Goal: Complete application form: Complete application form

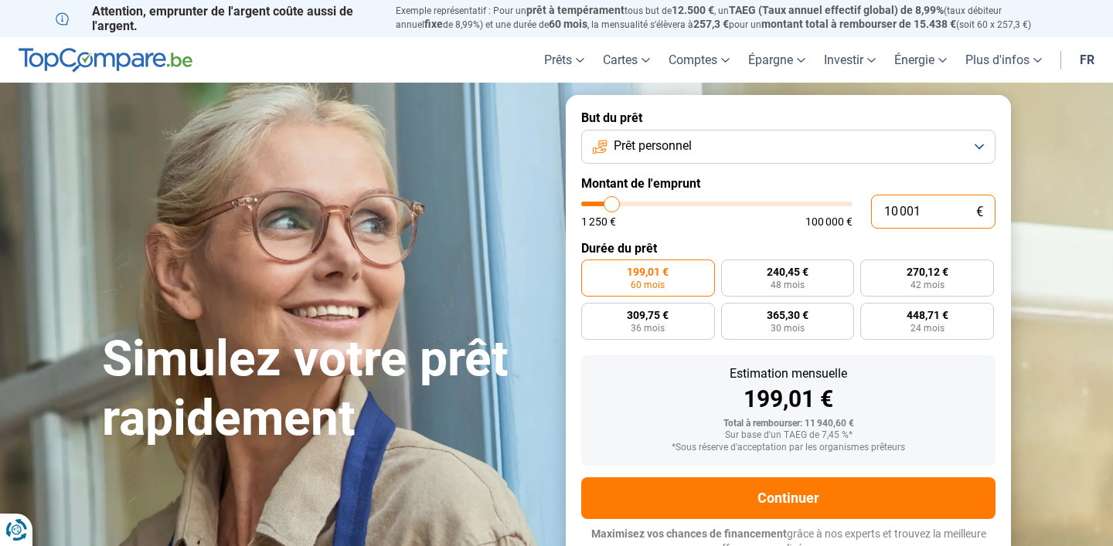
click at [921, 216] on input "10 001" at bounding box center [933, 212] width 124 height 34
type input "2"
type input "1250"
type input "22"
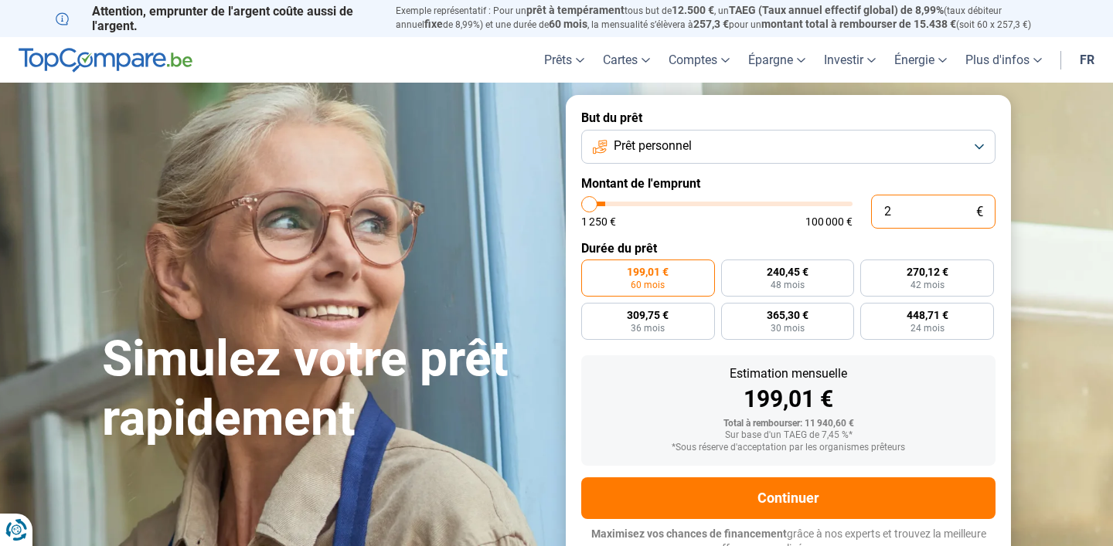
type input "1250"
type input "220"
type input "1250"
type input "2 200"
type input "2250"
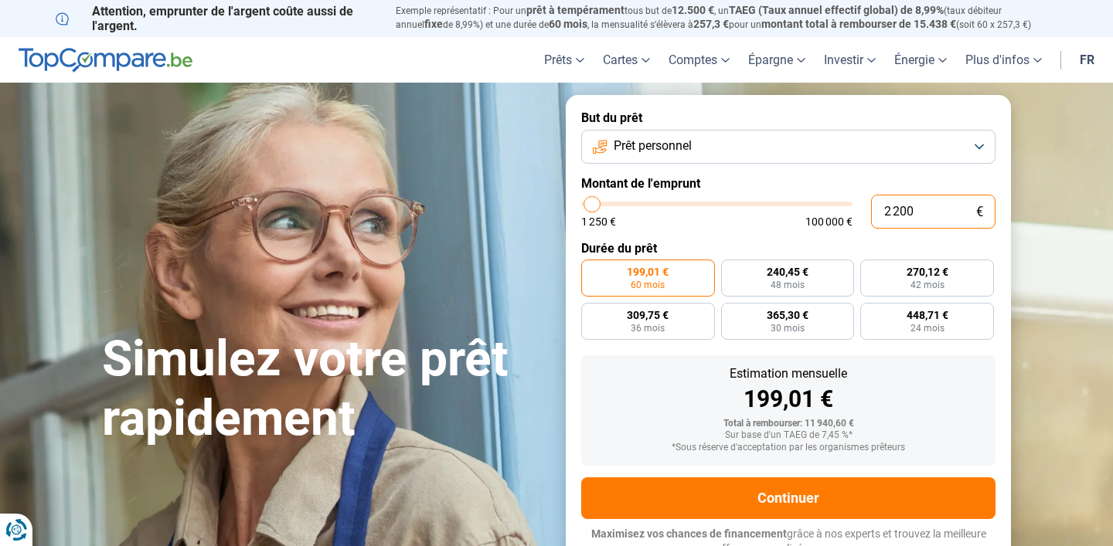
type input "22 000"
type input "22000"
radio input "false"
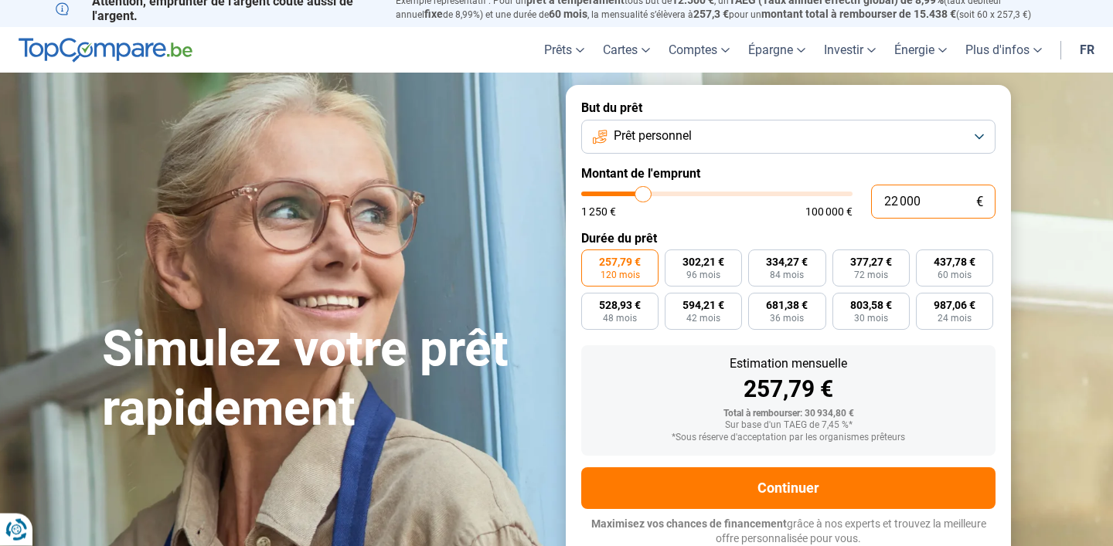
scroll to position [11, 0]
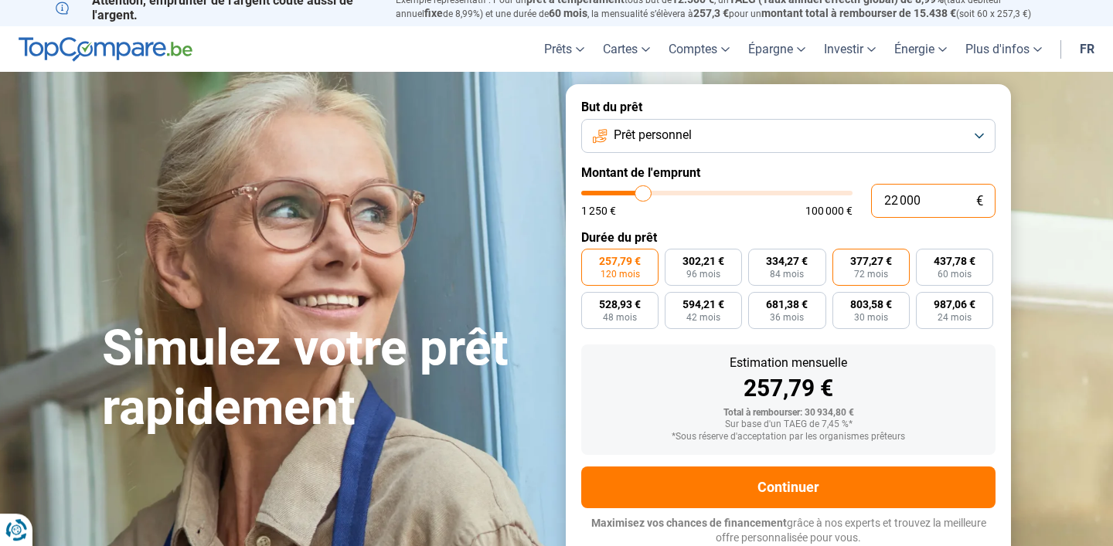
type input "22 000"
click at [873, 264] on span "377,27 €" at bounding box center [871, 261] width 42 height 11
click at [842, 259] on input "377,27 € 72 mois" at bounding box center [837, 254] width 10 height 10
radio input "true"
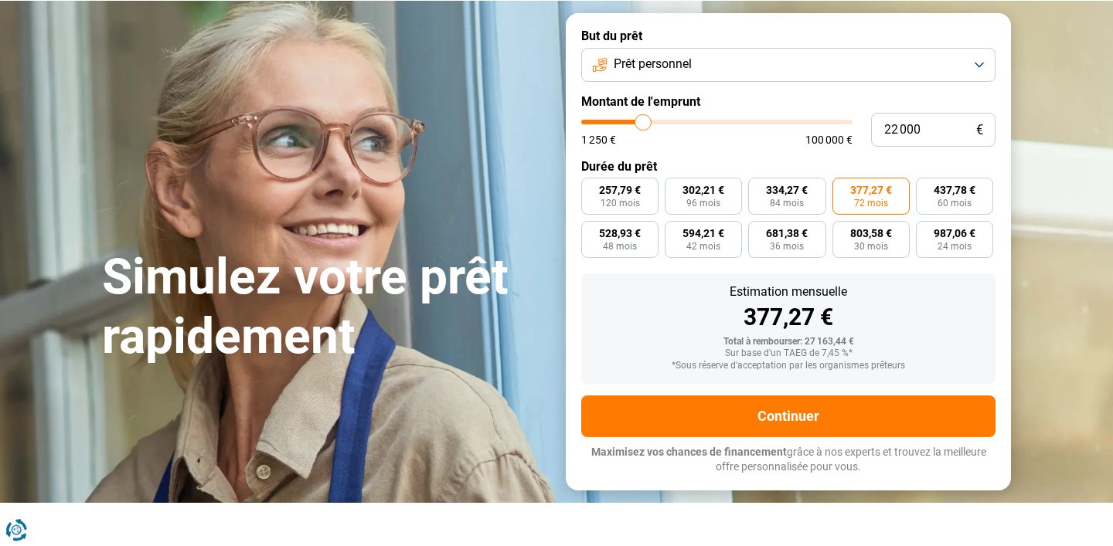
scroll to position [79, 0]
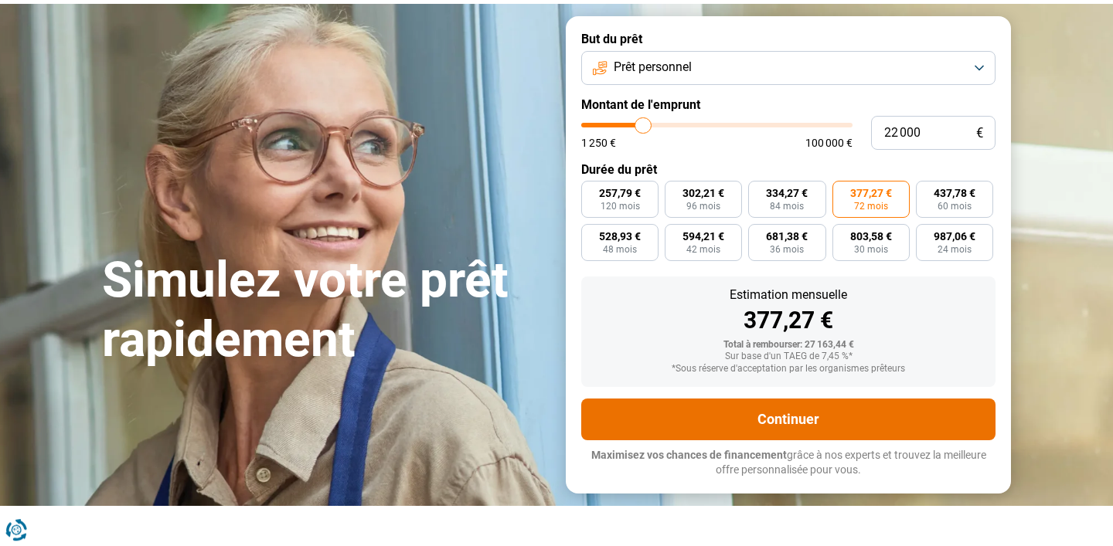
click at [812, 418] on button "Continuer" at bounding box center [788, 420] width 414 height 42
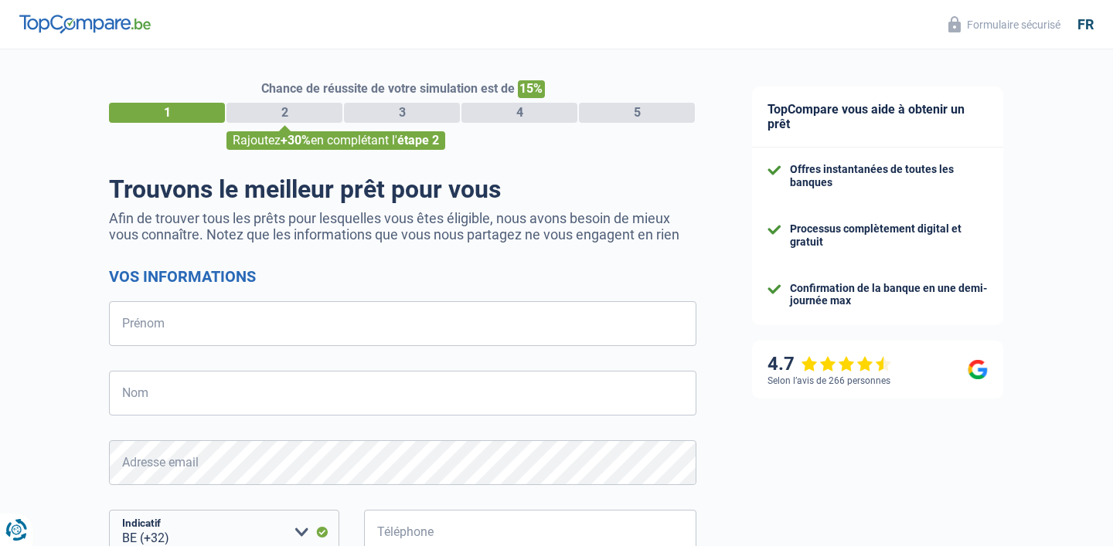
select select "32"
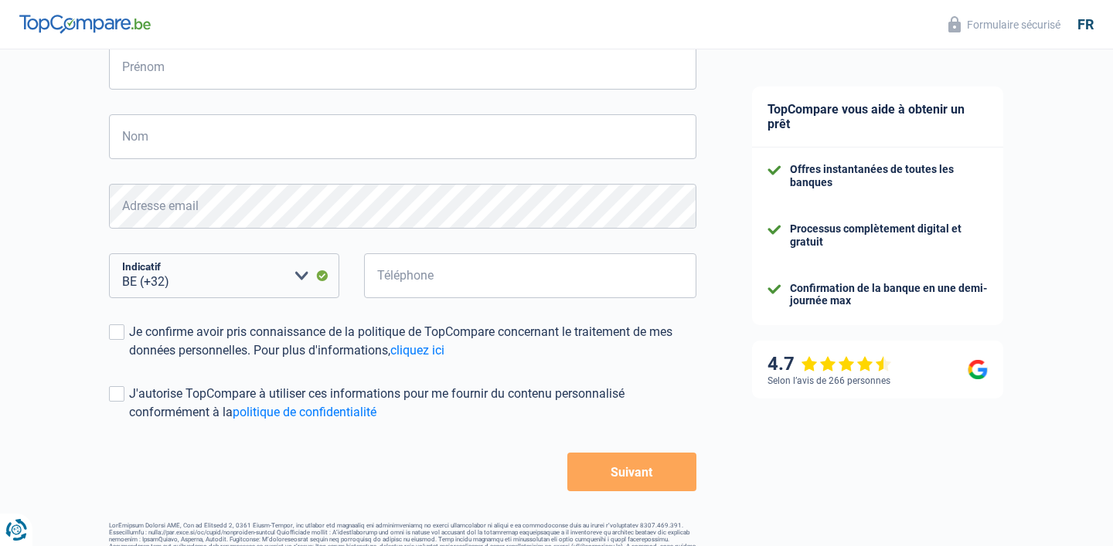
scroll to position [293, 0]
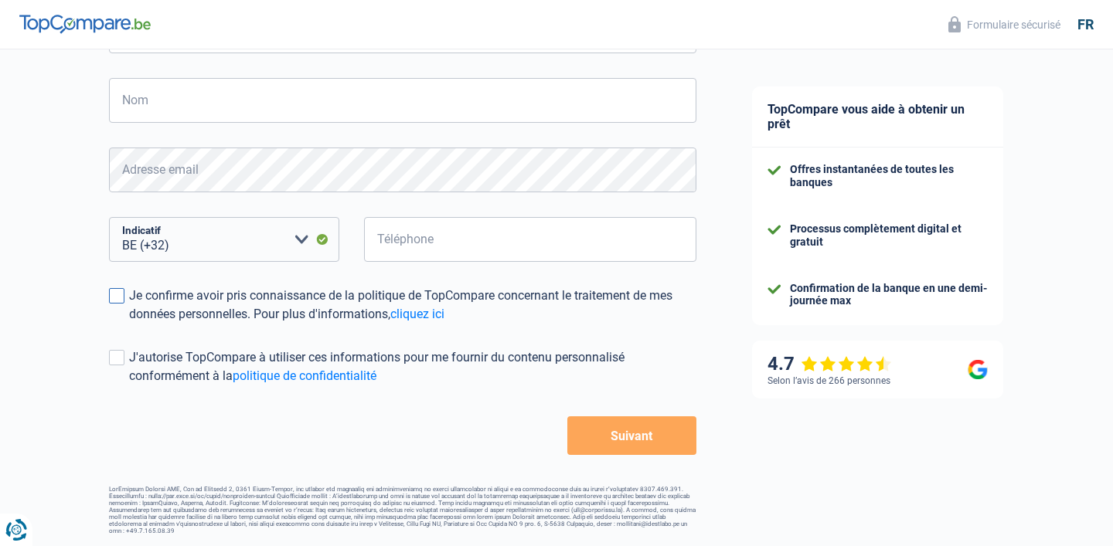
click at [120, 302] on span at bounding box center [116, 295] width 15 height 15
click at [129, 324] on input "Je confirme avoir pris connaissance de la politique de TopCompare concernant le…" at bounding box center [129, 324] width 0 height 0
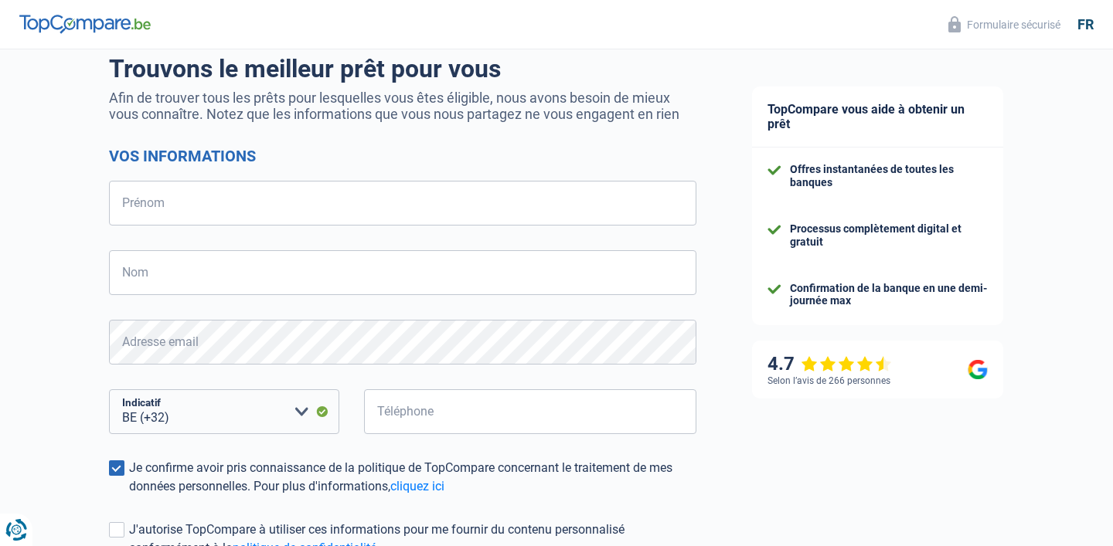
scroll to position [0, 0]
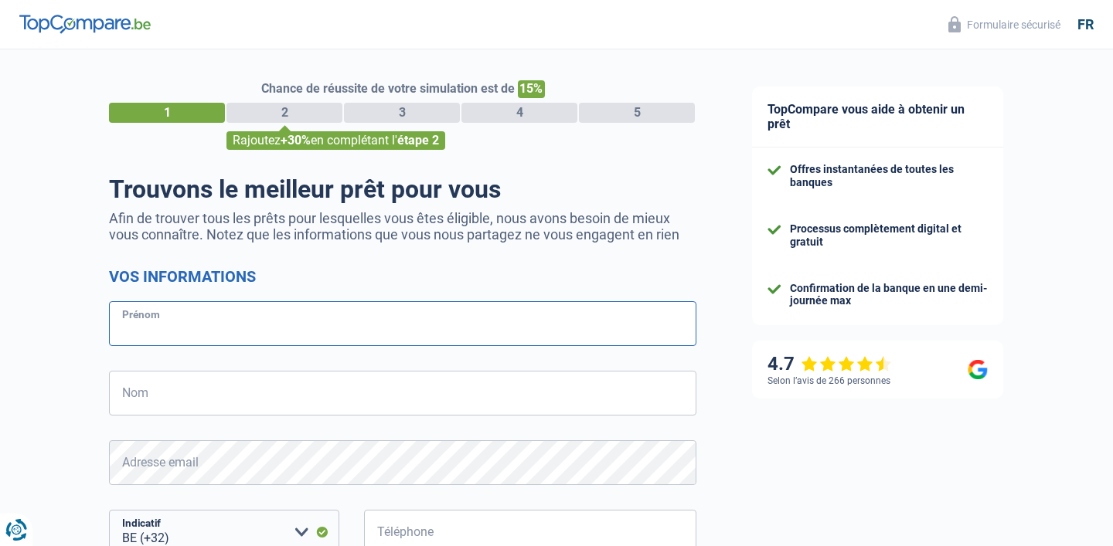
click at [235, 325] on input "Prénom" at bounding box center [402, 323] width 587 height 45
type input "Aurore"
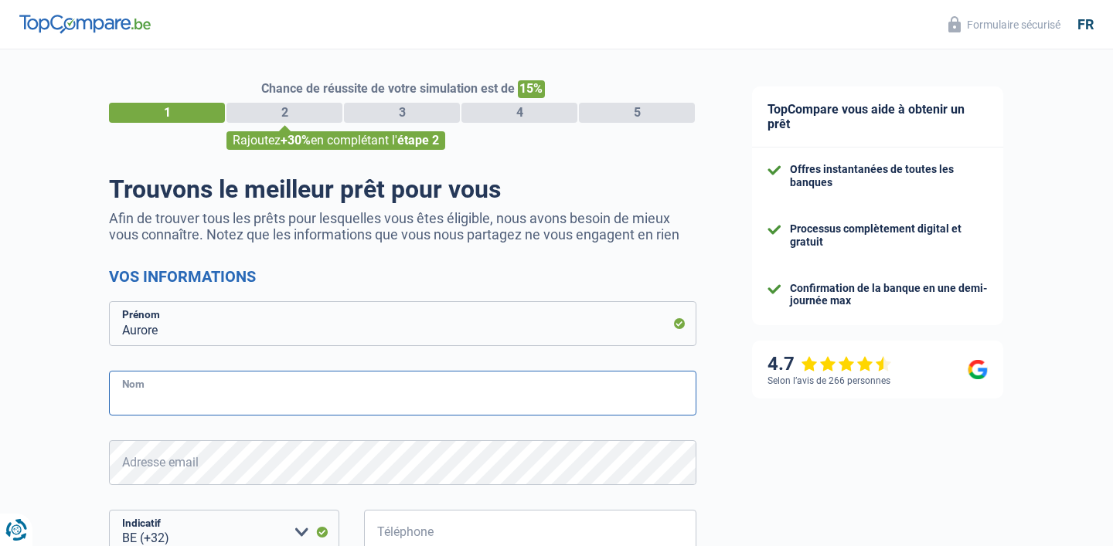
click at [226, 400] on input "Nom" at bounding box center [402, 393] width 587 height 45
type input "Stouder"
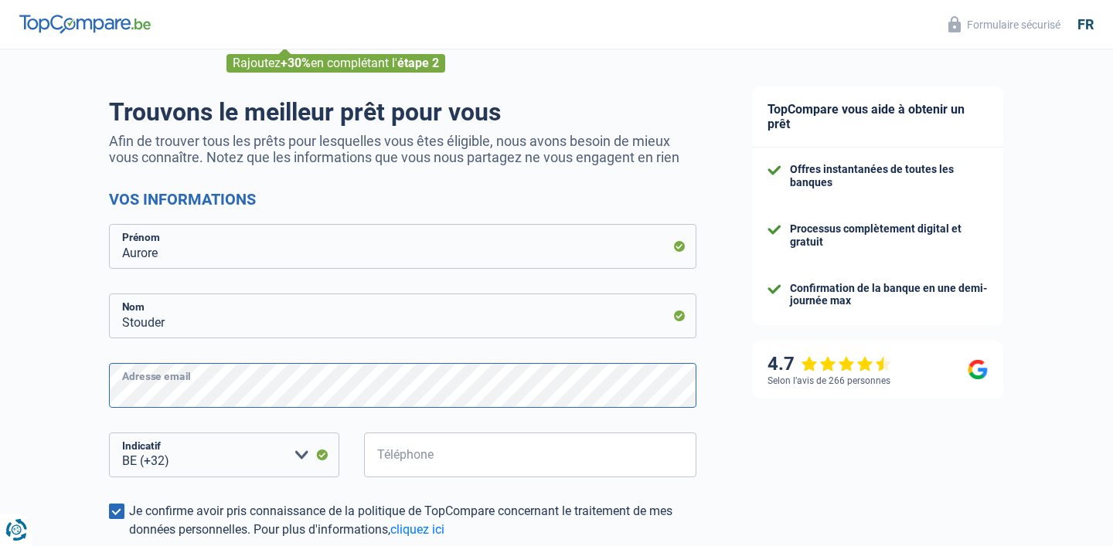
scroll to position [118, 0]
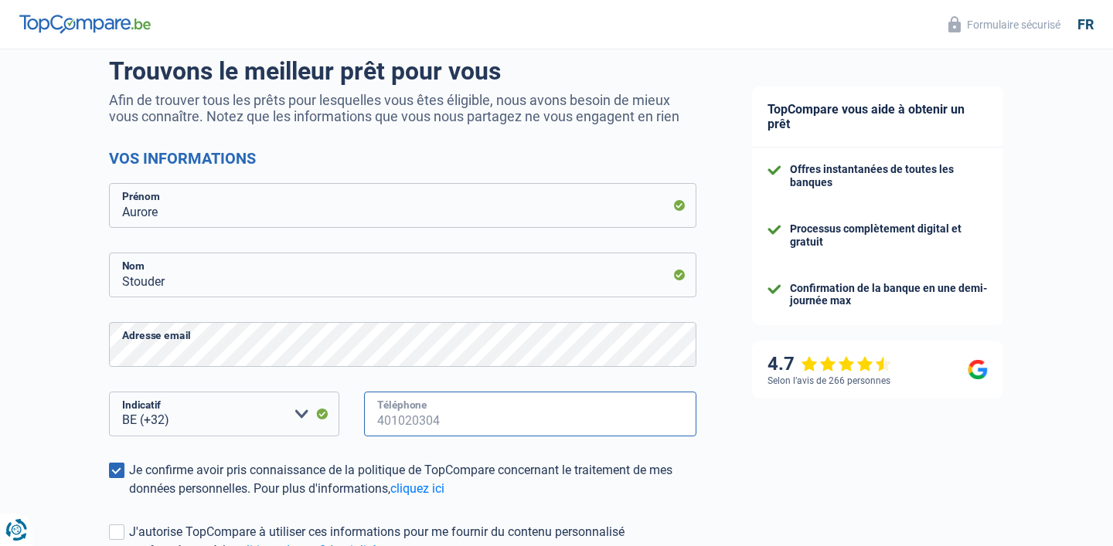
click at [432, 415] on input "Téléphone" at bounding box center [530, 414] width 332 height 45
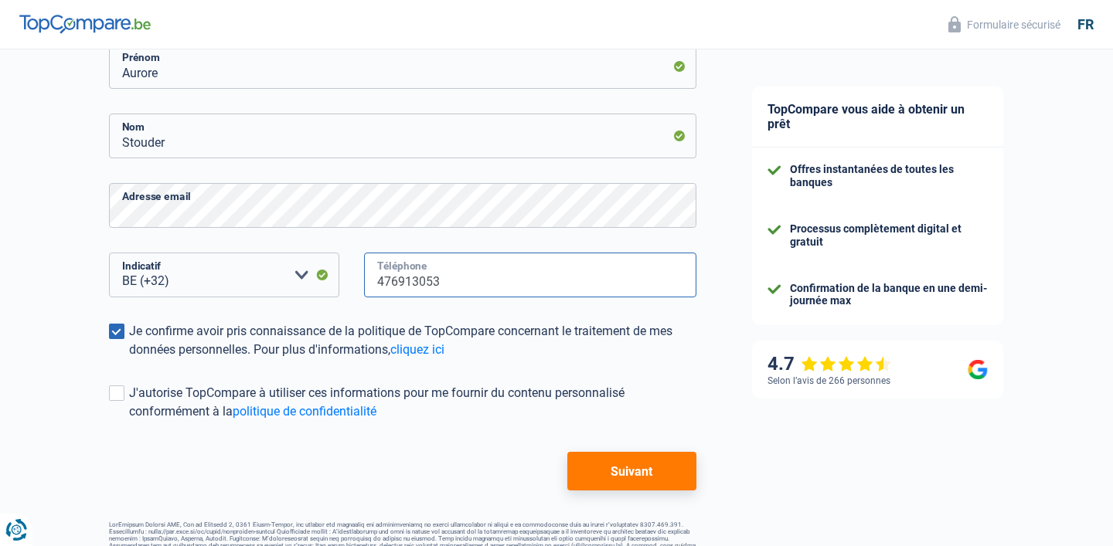
scroll to position [293, 0]
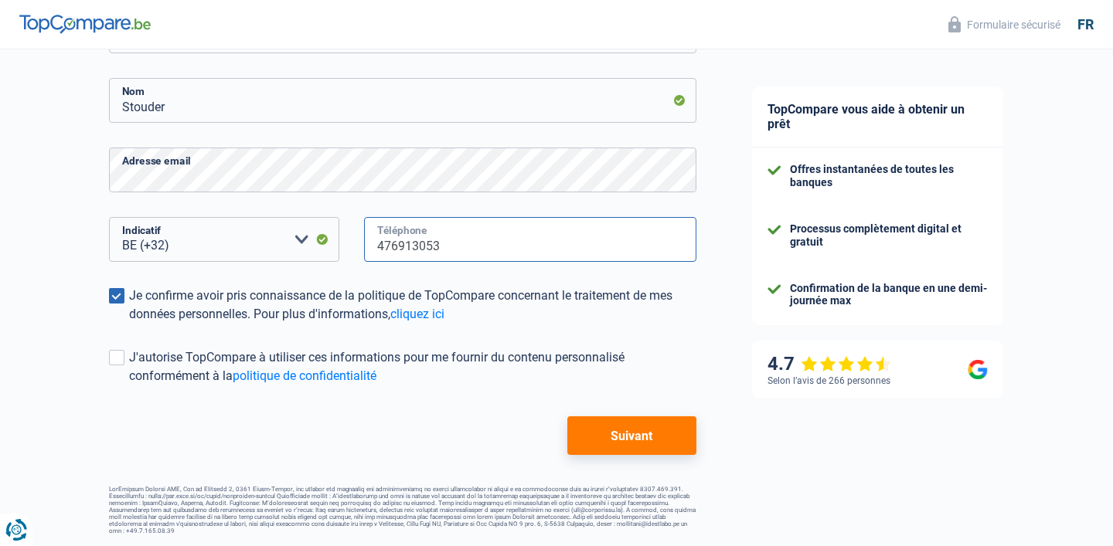
type input "476913053"
click at [633, 440] on button "Suivant" at bounding box center [631, 436] width 129 height 39
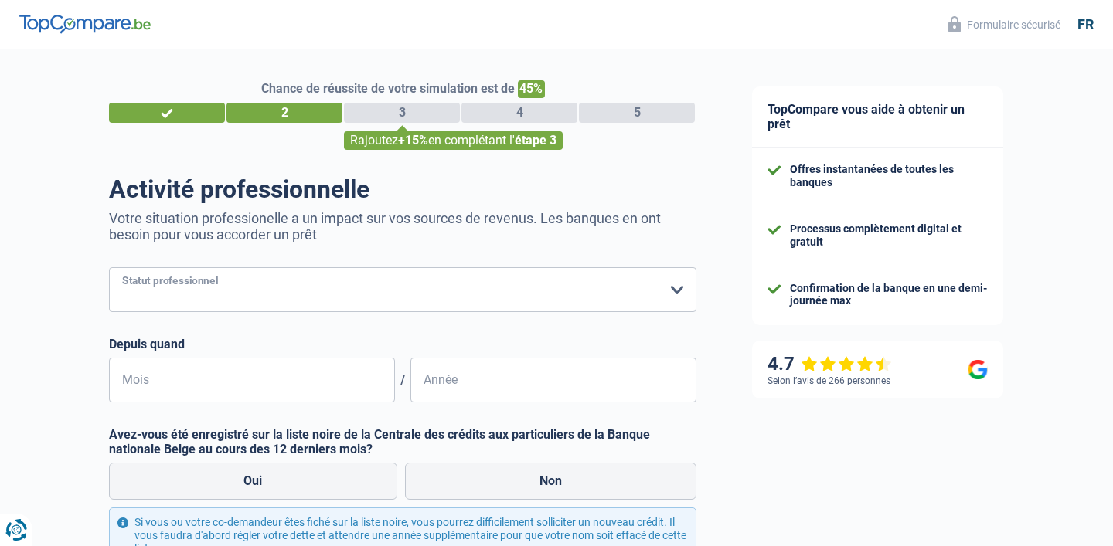
click at [109, 267] on select "Ouvrier Employé privé Employé public Invalide Indépendant Pensionné Chômeur Mut…" at bounding box center [402, 289] width 587 height 45
select select "publicEmployee"
click option "Employé public" at bounding box center [0, 0] width 0 height 0
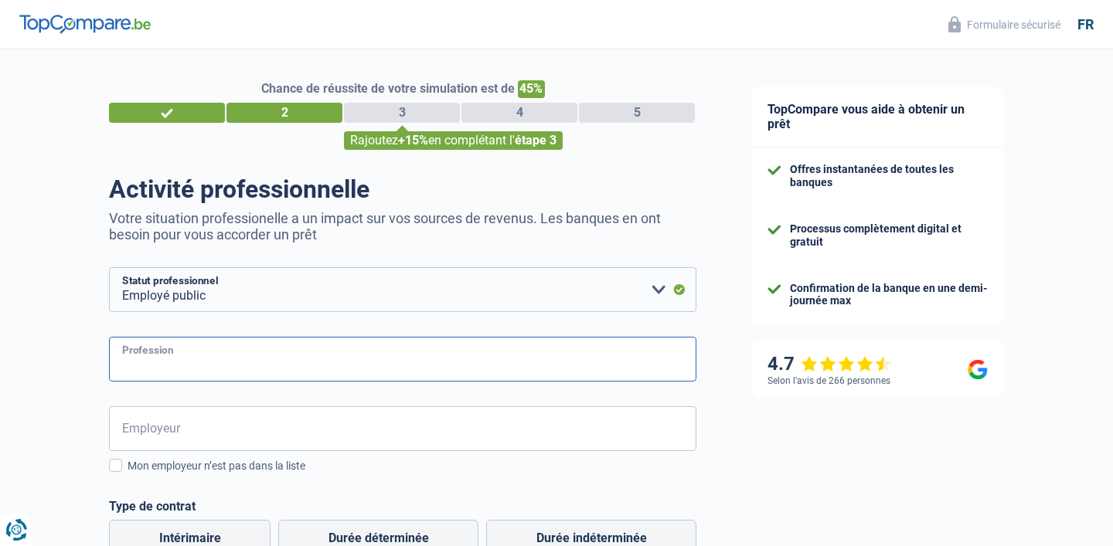
click at [201, 368] on input "Profession" at bounding box center [402, 359] width 587 height 45
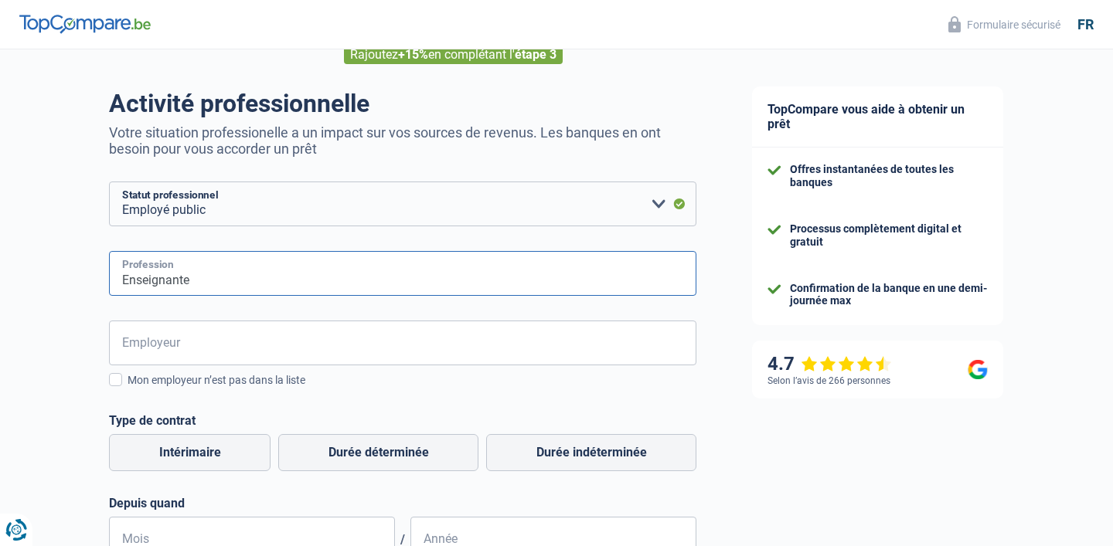
scroll to position [128, 0]
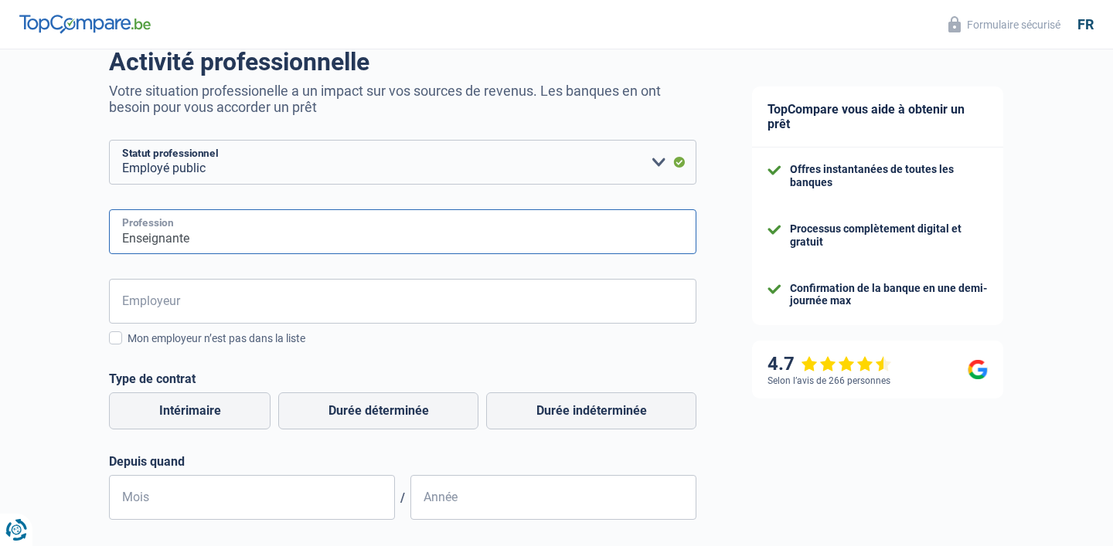
type input "Enseignante"
click at [215, 301] on input "Employeur" at bounding box center [402, 301] width 587 height 45
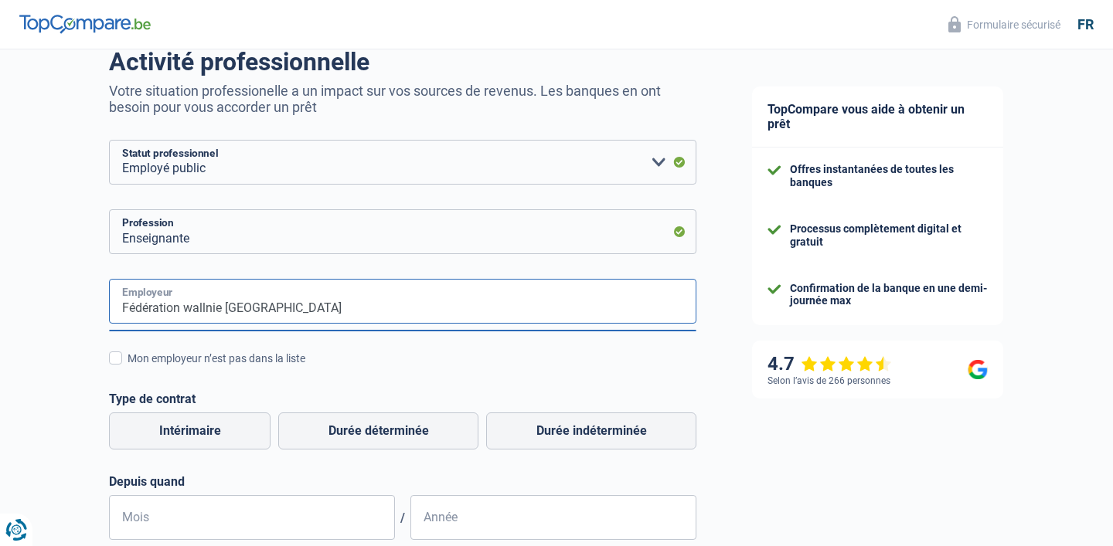
click at [207, 311] on input "Fédération wallnie bruxelles" at bounding box center [402, 301] width 587 height 45
click at [349, 308] on input "Fédération wallonie bruxelles" at bounding box center [402, 301] width 587 height 45
type input "Fédération wallonie bruxelles"
click at [392, 353] on div "Mon employeur n’est pas dans la liste" at bounding box center [412, 359] width 569 height 16
click at [128, 367] on input "Mon employeur n’est pas dans la liste" at bounding box center [128, 367] width 0 height 0
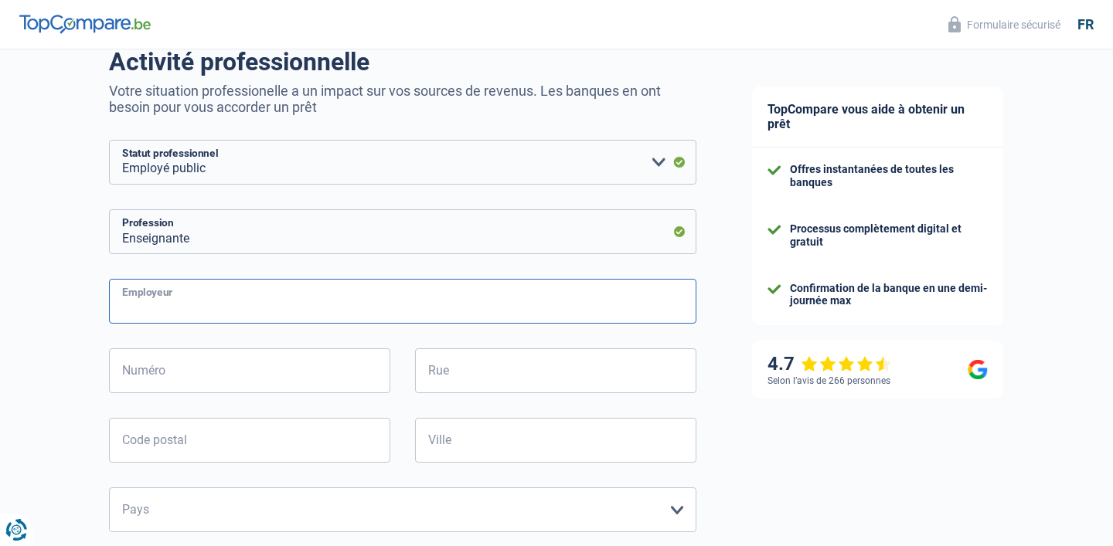
click at [274, 300] on input "Employeur" at bounding box center [402, 301] width 587 height 45
type input "Fédération wallonie Bruxelles"
click at [210, 377] on input "Numéro" at bounding box center [249, 371] width 281 height 45
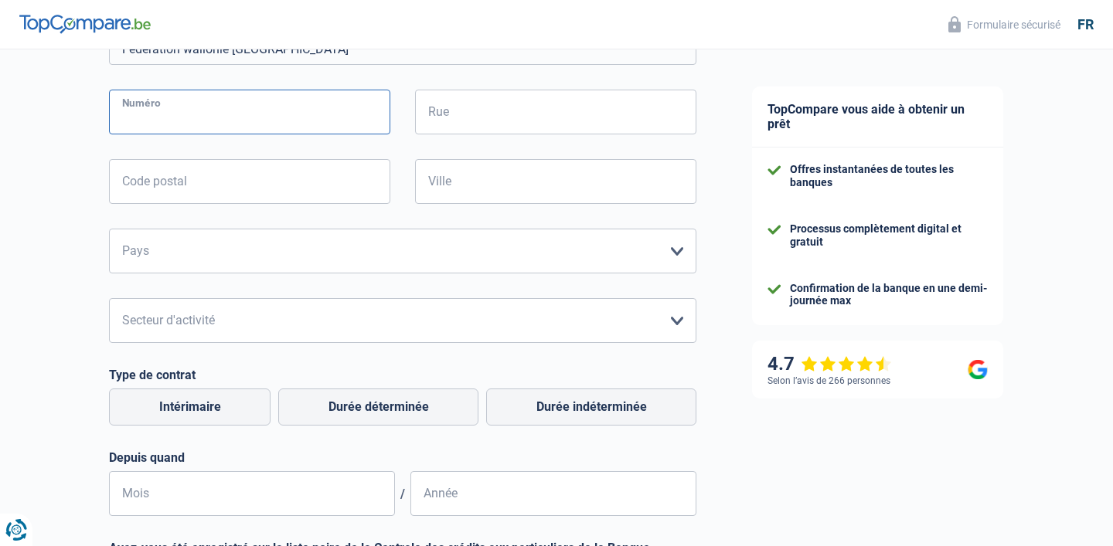
scroll to position [390, 0]
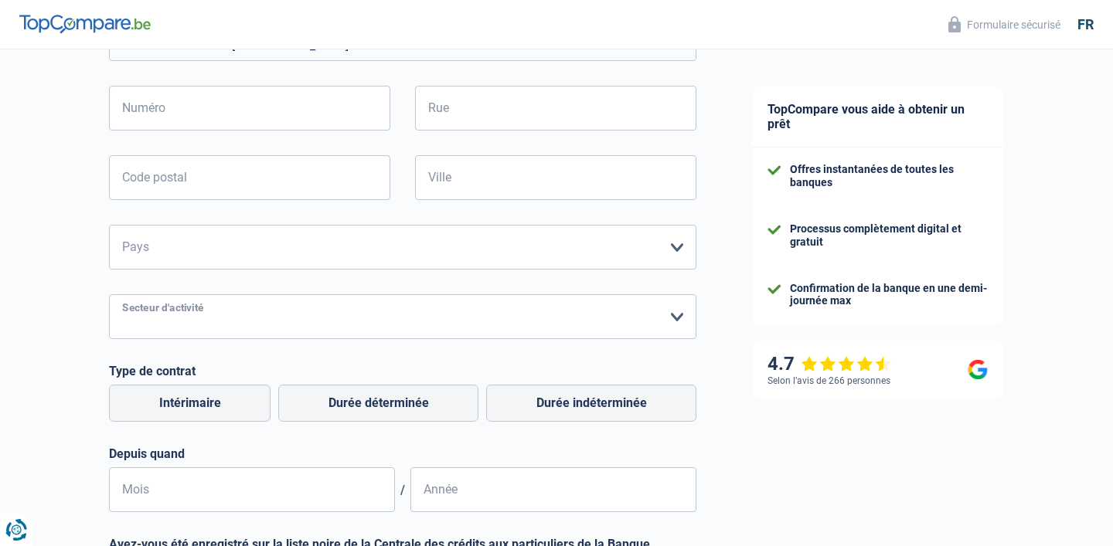
click at [109, 294] on select "Agriculture/Pêche Industrie Horeca Courier/Fitness/Taxi Construction Banques/As…" at bounding box center [402, 316] width 587 height 45
click at [109, 225] on select "Belgique France Allemagne Italie Luxembourg Pays-Bas Espagne Suisse Veuillez sé…" at bounding box center [402, 247] width 587 height 45
select select "BE"
click option "Belgique" at bounding box center [0, 0] width 0 height 0
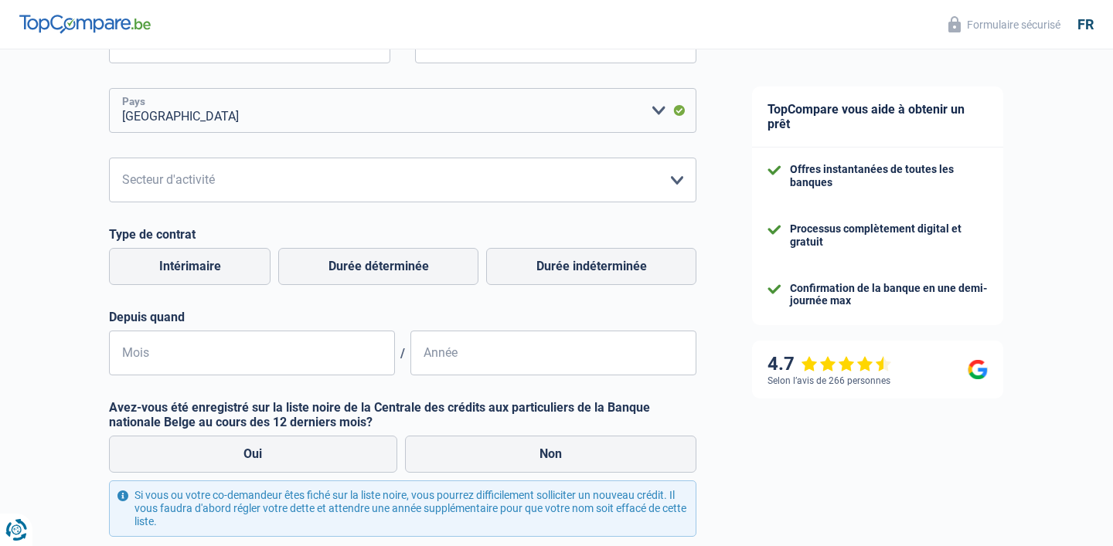
scroll to position [528, 0]
click at [547, 273] on label "Durée indéterminée" at bounding box center [591, 265] width 210 height 37
click at [547, 273] on input "Durée indéterminée" at bounding box center [591, 265] width 210 height 37
radio input "true"
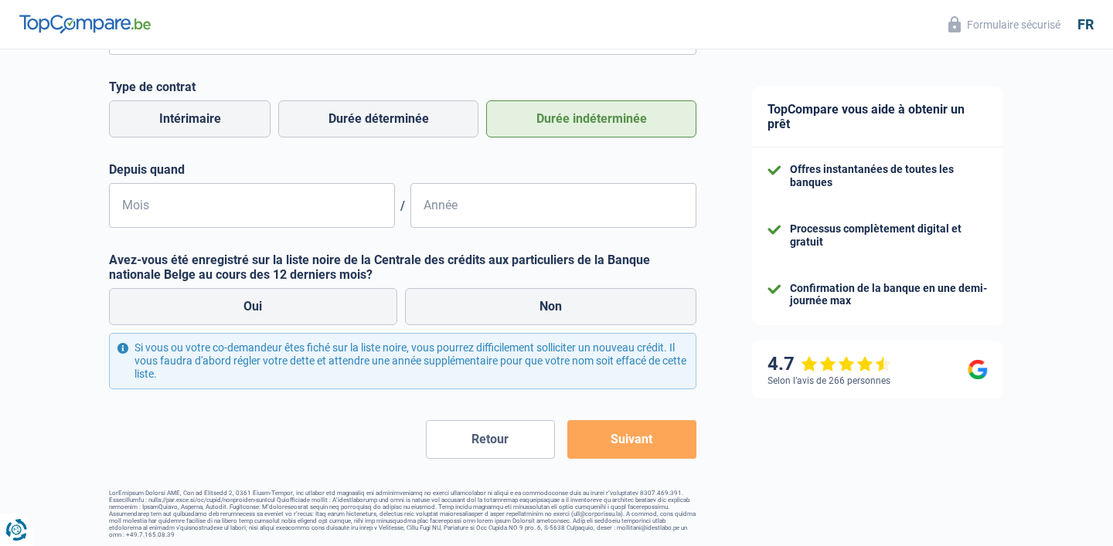
scroll to position [679, 0]
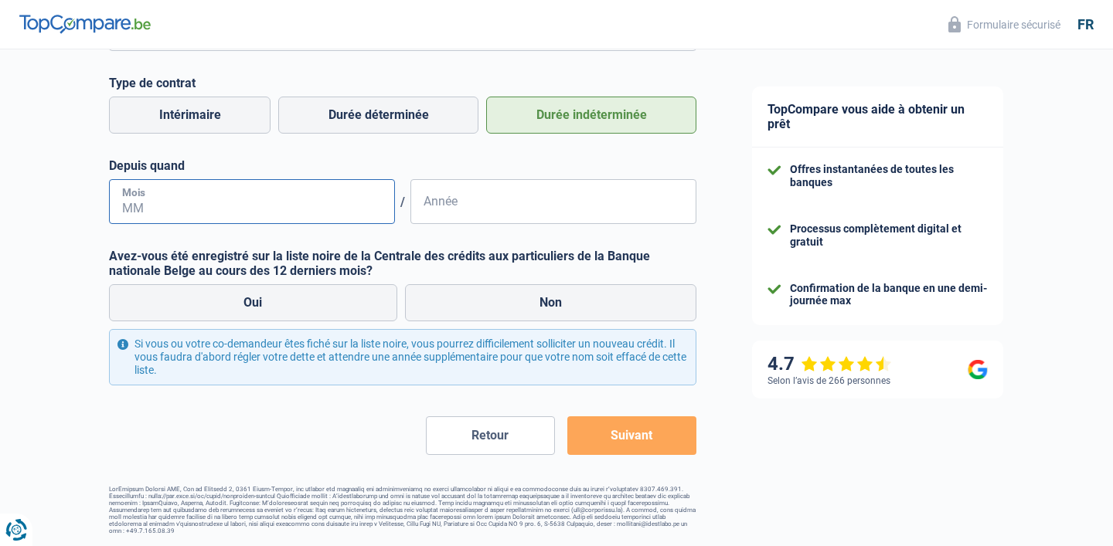
click at [209, 201] on input "Mois" at bounding box center [252, 201] width 286 height 45
click at [207, 211] on input "Mois" at bounding box center [252, 201] width 286 height 45
click at [185, 211] on input "Mois" at bounding box center [252, 201] width 286 height 45
type input "10"
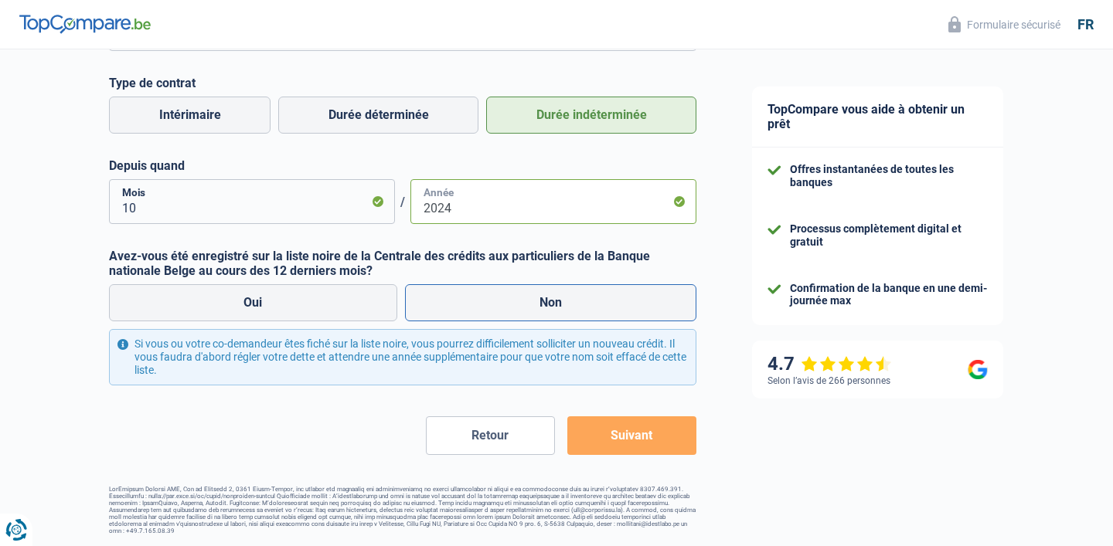
type input "2024"
click at [530, 298] on label "Non" at bounding box center [551, 302] width 292 height 37
click at [530, 298] on input "Non" at bounding box center [551, 302] width 292 height 37
radio input "true"
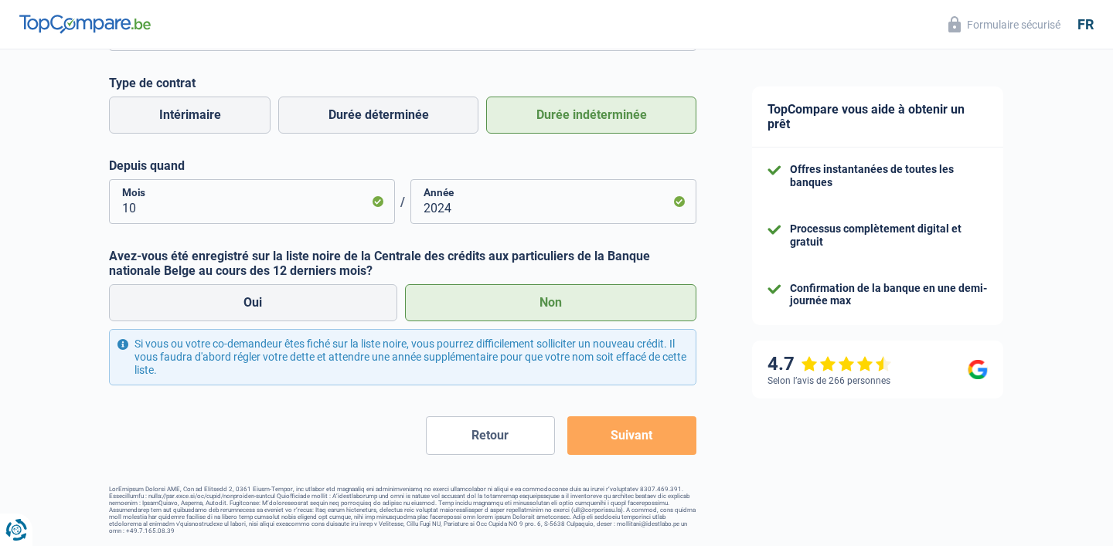
click at [655, 440] on button "Suivant" at bounding box center [631, 436] width 129 height 39
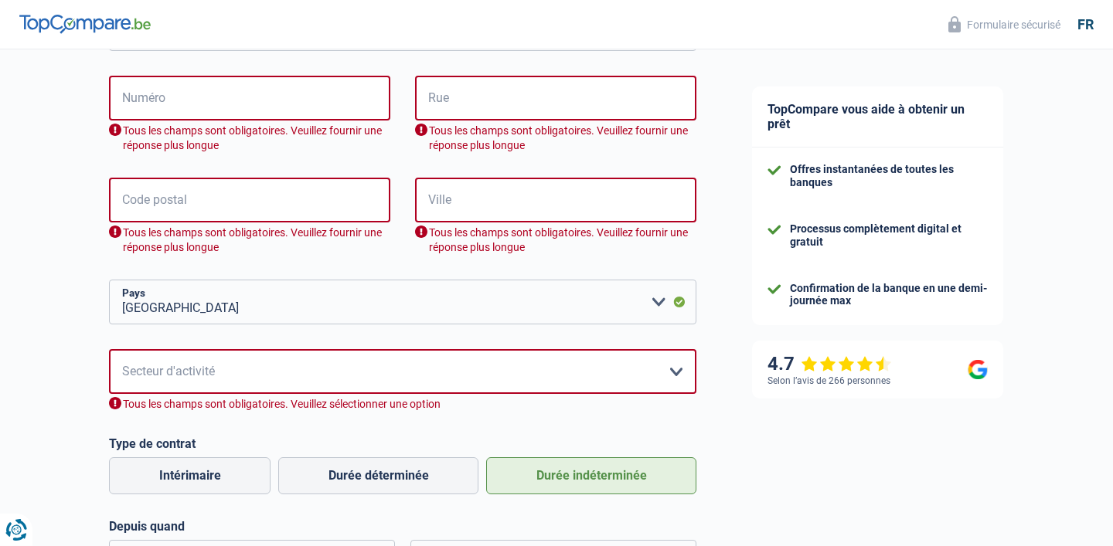
scroll to position [247, 0]
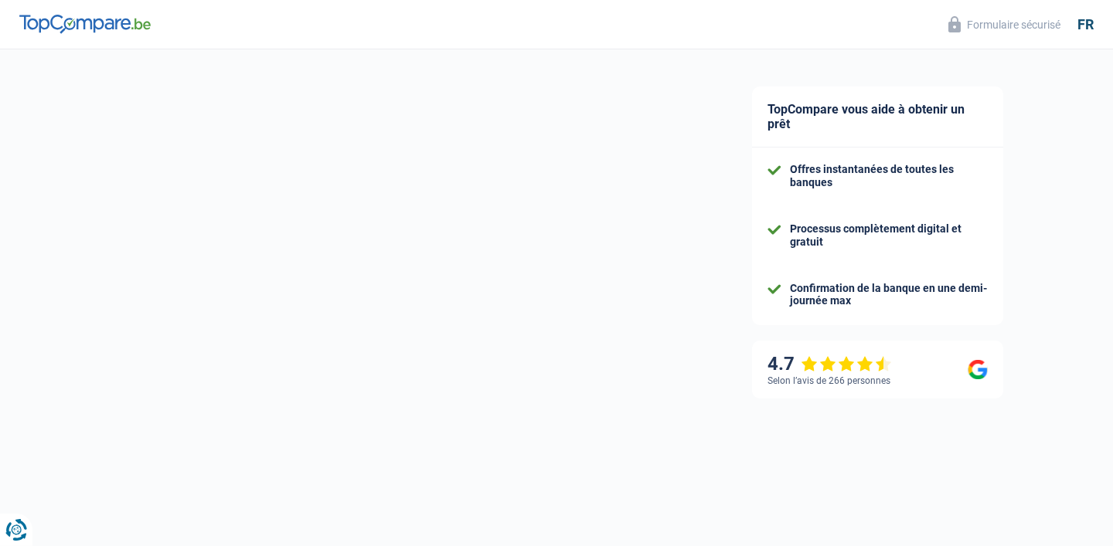
select select "32"
